Goal: Transaction & Acquisition: Download file/media

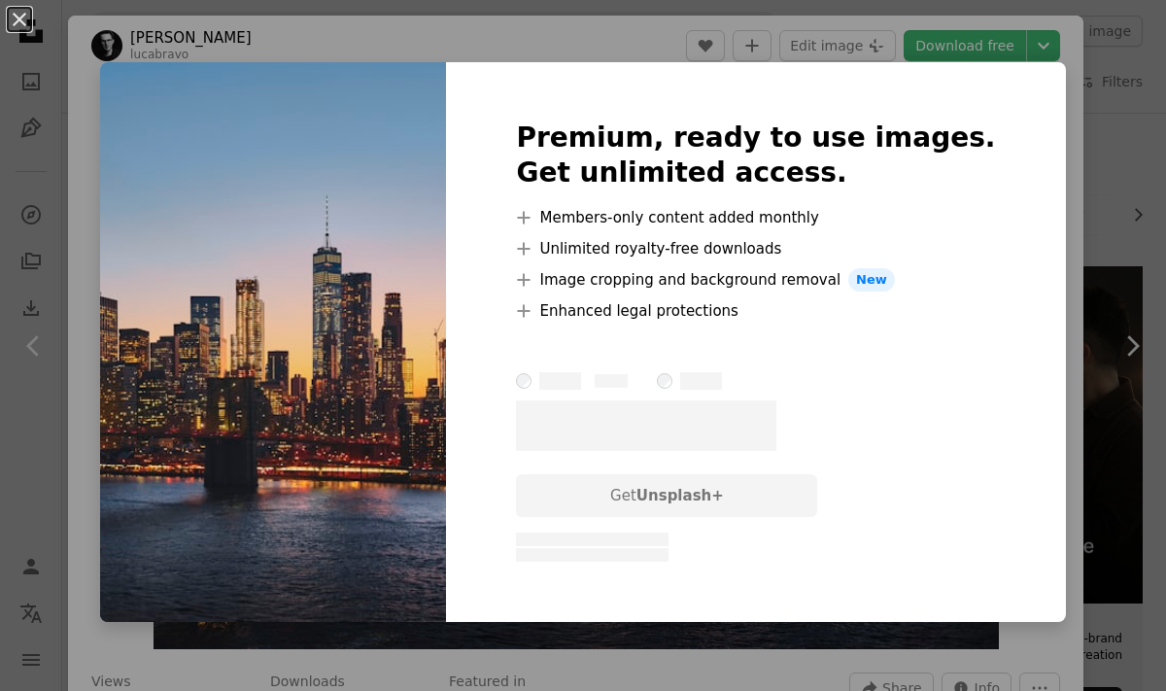
scroll to position [204, 0]
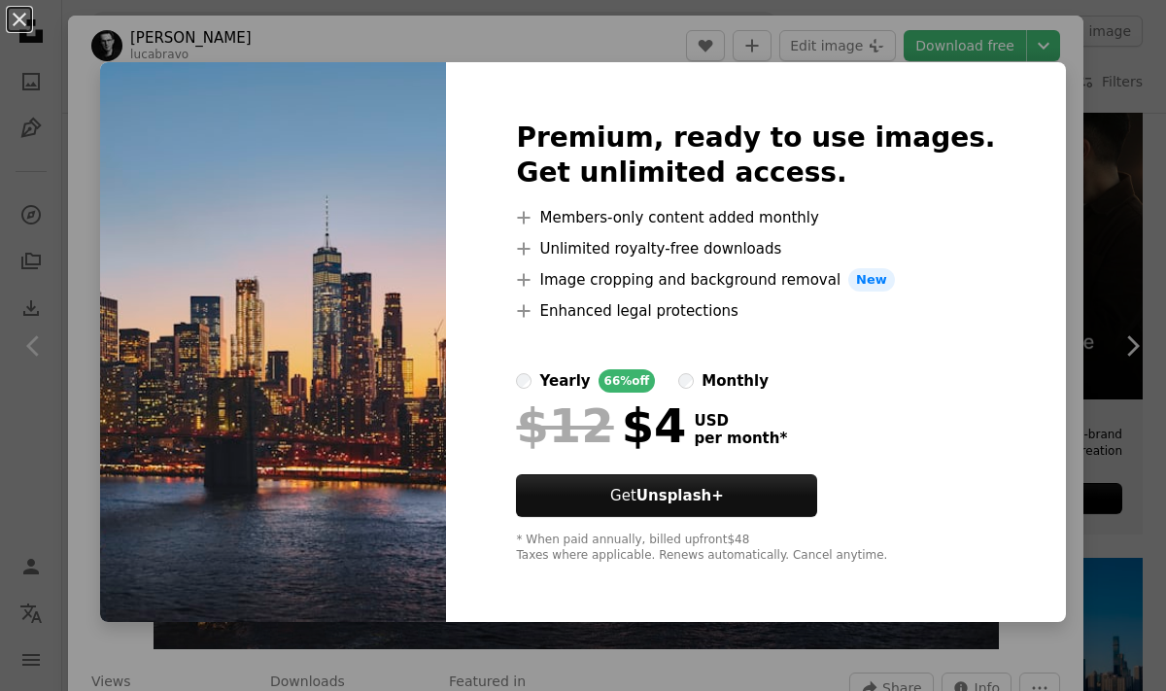
click at [446, 256] on img at bounding box center [273, 342] width 346 height 560
click at [394, 366] on img at bounding box center [273, 342] width 346 height 560
click at [1037, 47] on div "An X shape Premium, ready to use images. Get unlimited access. A plus sign Memb…" at bounding box center [583, 345] width 1166 height 691
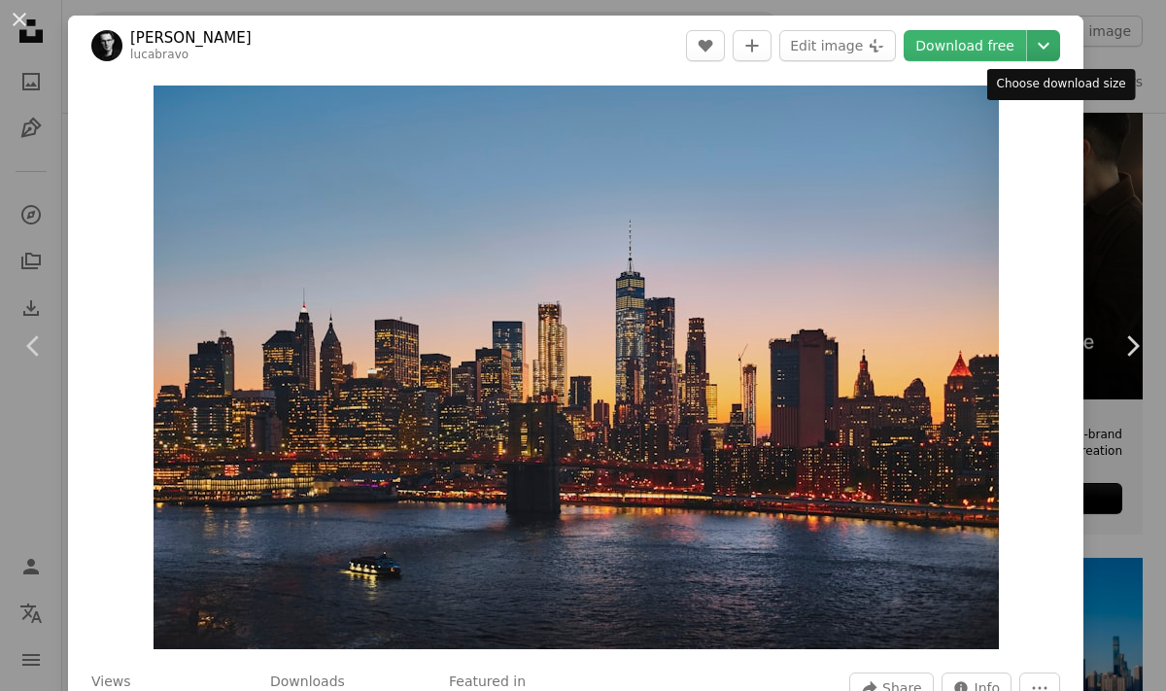
click at [1057, 41] on icon "Chevron down" at bounding box center [1043, 45] width 31 height 23
click at [971, 41] on link "Download free" at bounding box center [964, 45] width 122 height 31
